Goal: Information Seeking & Learning: Learn about a topic

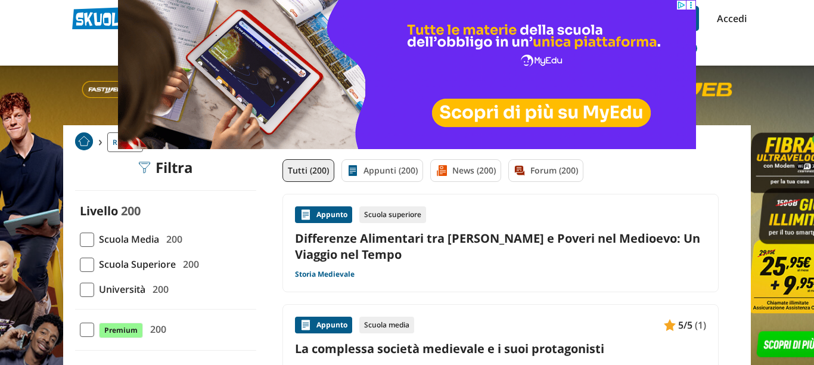
click at [91, 268] on span at bounding box center [87, 265] width 14 height 14
click at [80, 264] on input "Scuola Superiore 200" at bounding box center [80, 264] width 0 height 0
checkbox input "true"
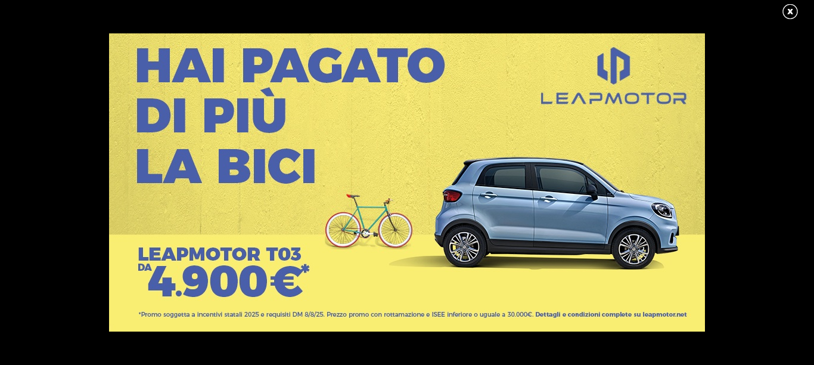
click at [784, 11] on link at bounding box center [796, 12] width 30 height 18
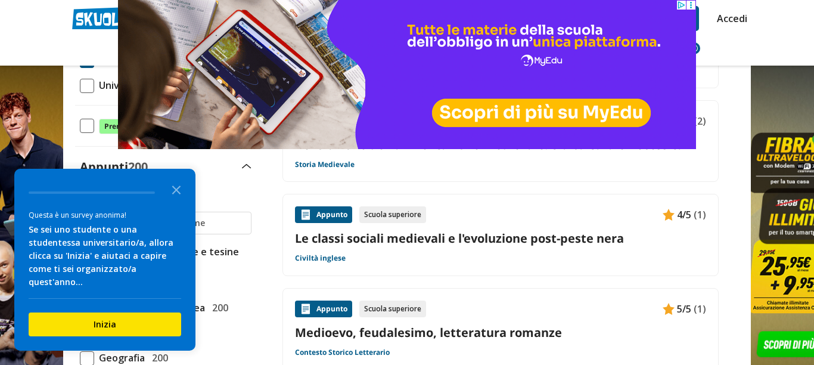
scroll to position [340, 0]
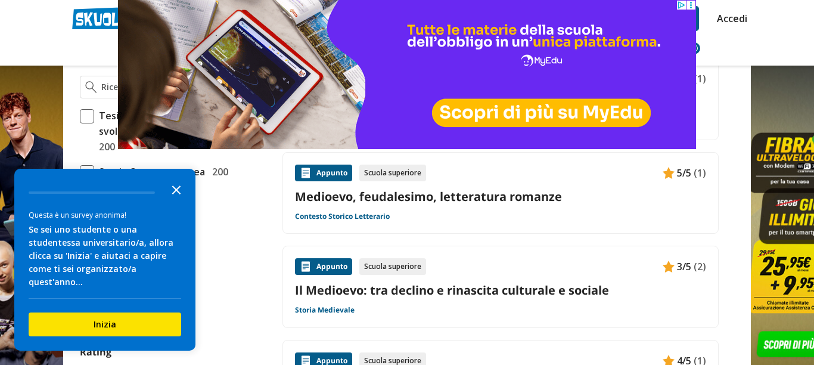
click at [177, 201] on icon "Close the survey" at bounding box center [177, 189] width 24 height 24
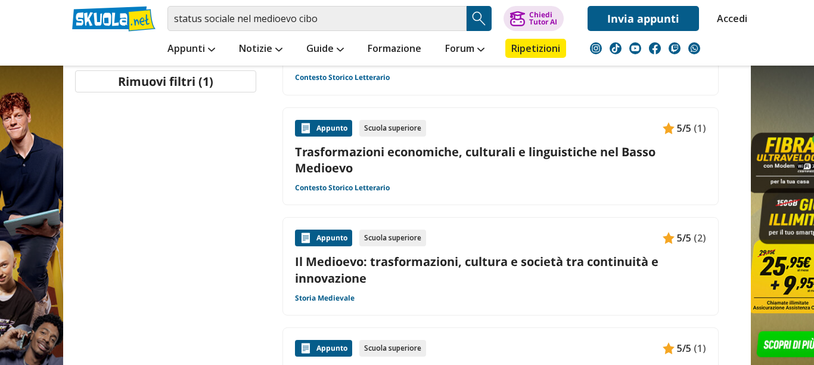
scroll to position [815, 0]
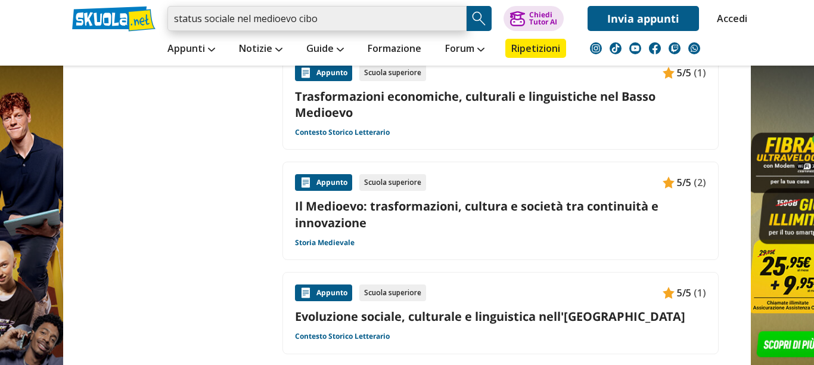
click at [363, 22] on input "status sociale nel medioevo cibo" at bounding box center [316, 18] width 299 height 25
type input "b"
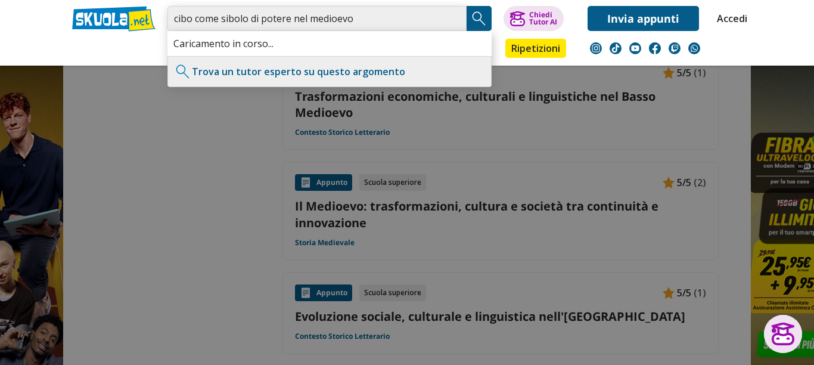
type input "cibo come sibolo di potere nel medioevo"
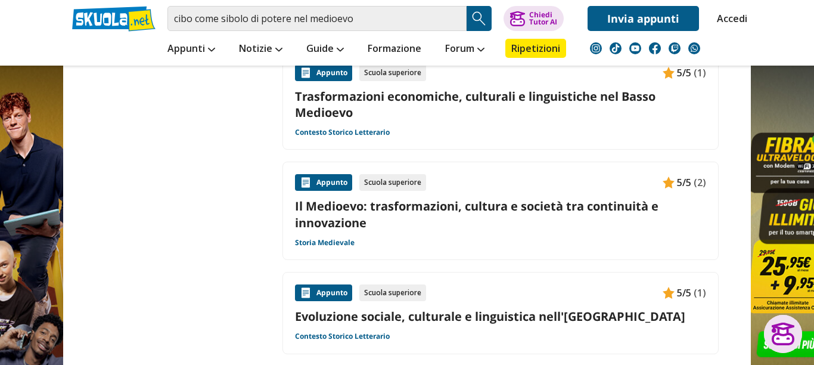
click at [476, 26] on img "Search Button" at bounding box center [479, 19] width 18 height 18
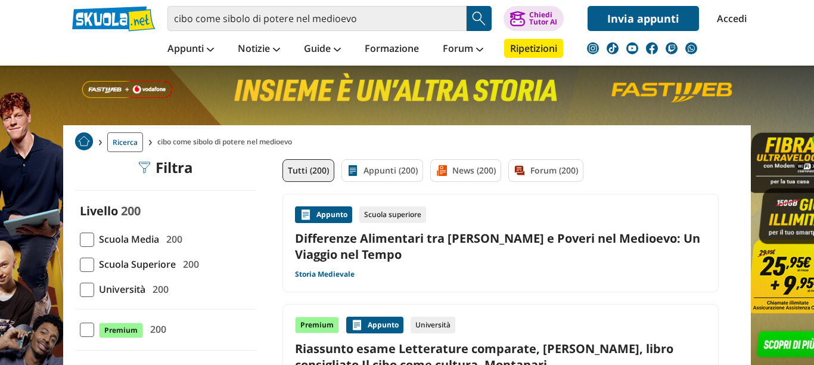
click at [88, 260] on span at bounding box center [87, 265] width 14 height 14
click at [80, 264] on input "Scuola Superiore 200" at bounding box center [80, 264] width 0 height 0
checkbox input "true"
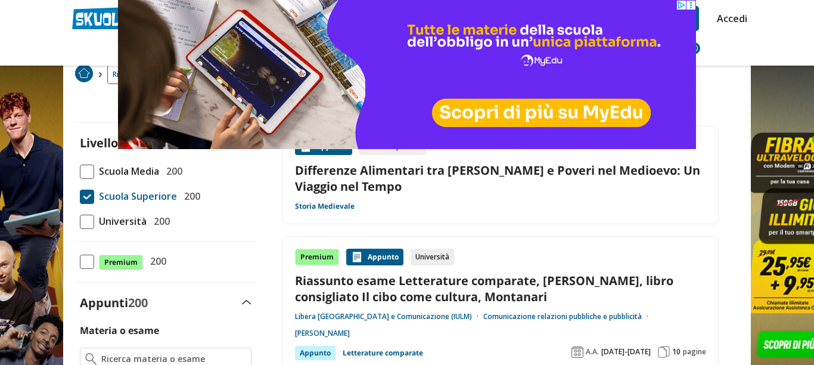
scroll to position [100, 0]
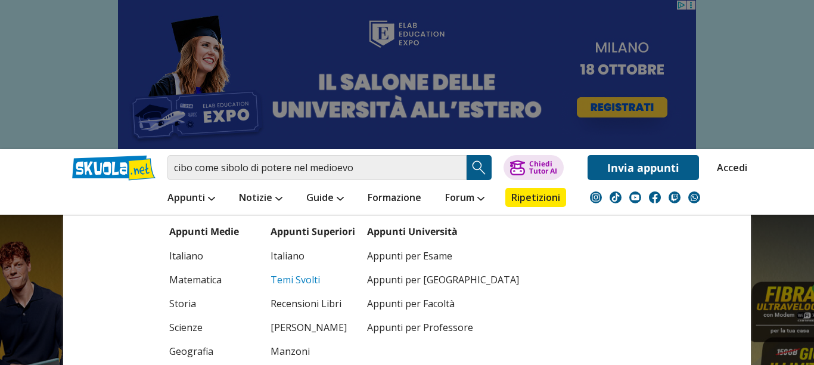
click at [309, 278] on link "Temi Svolti" at bounding box center [313, 280] width 85 height 24
